Goal: Information Seeking & Learning: Learn about a topic

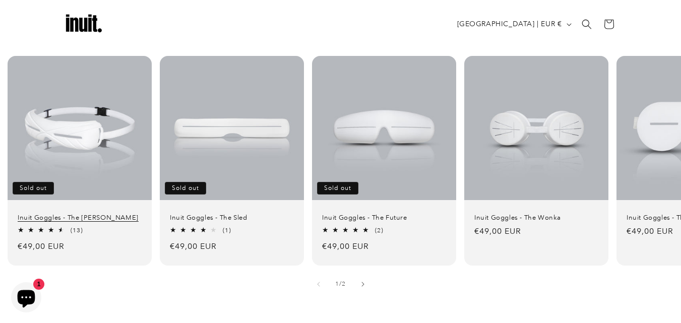
click at [71, 214] on link "Inuit Goggles - The Travis" at bounding box center [80, 218] width 124 height 9
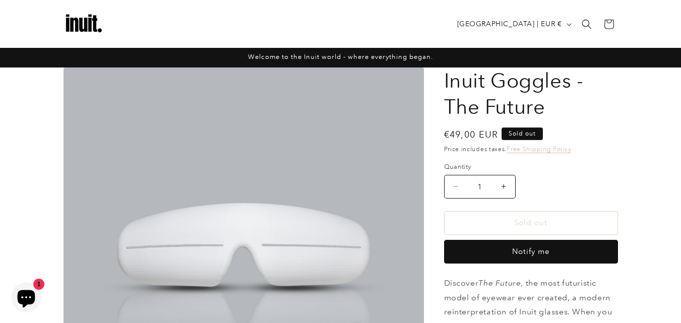
click at [92, 25] on img at bounding box center [83, 24] width 40 height 40
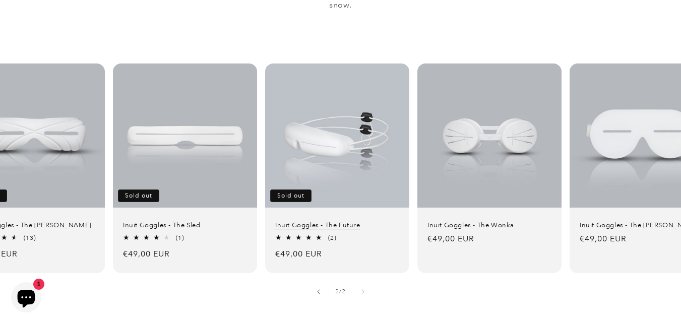
scroll to position [0, 87]
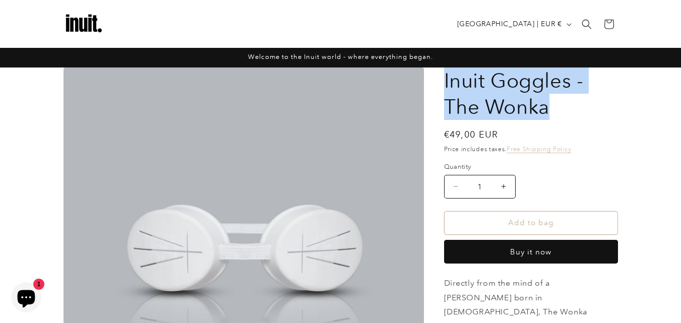
drag, startPoint x: 442, startPoint y: 81, endPoint x: 555, endPoint y: 112, distance: 117.1
copy h1 "Inuit Goggles - The Wonka"
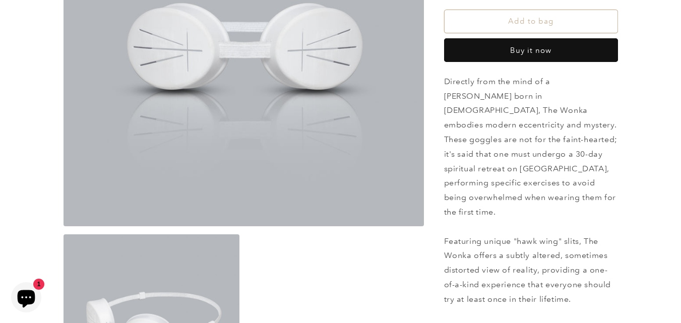
scroll to position [403, 0]
